Goal: Go to known website: Go to known website

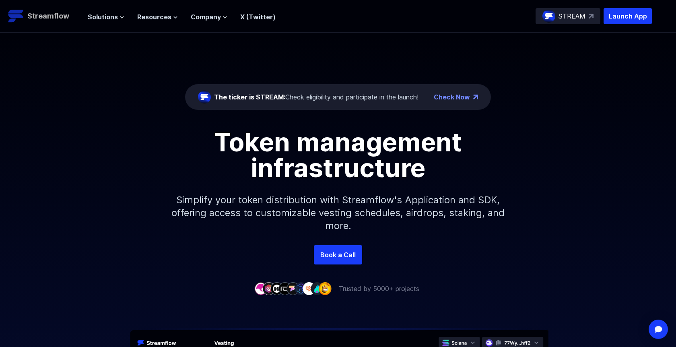
click at [45, 12] on p "Streamflow" at bounding box center [48, 15] width 42 height 11
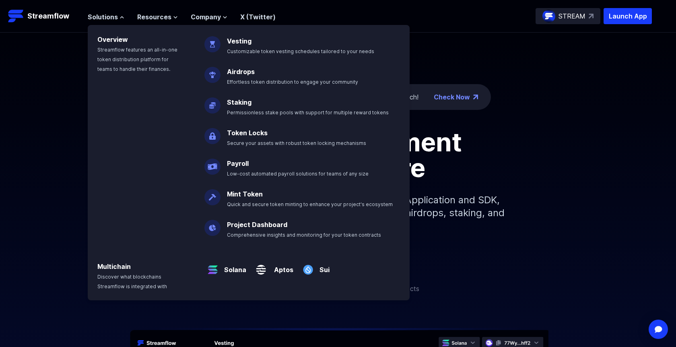
click at [468, 92] on link "Check Now" at bounding box center [451, 97] width 36 height 10
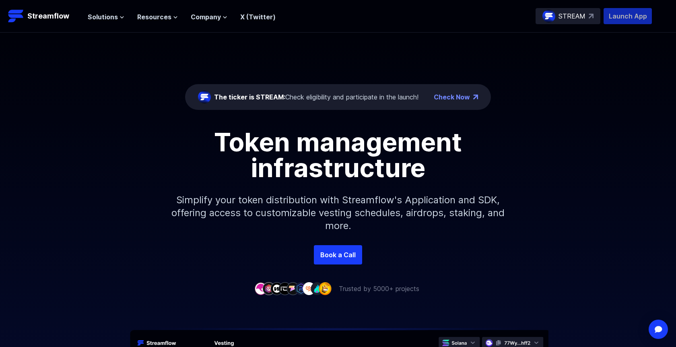
click at [622, 12] on p "Launch App" at bounding box center [627, 16] width 48 height 16
